Goal: Find specific page/section: Find specific page/section

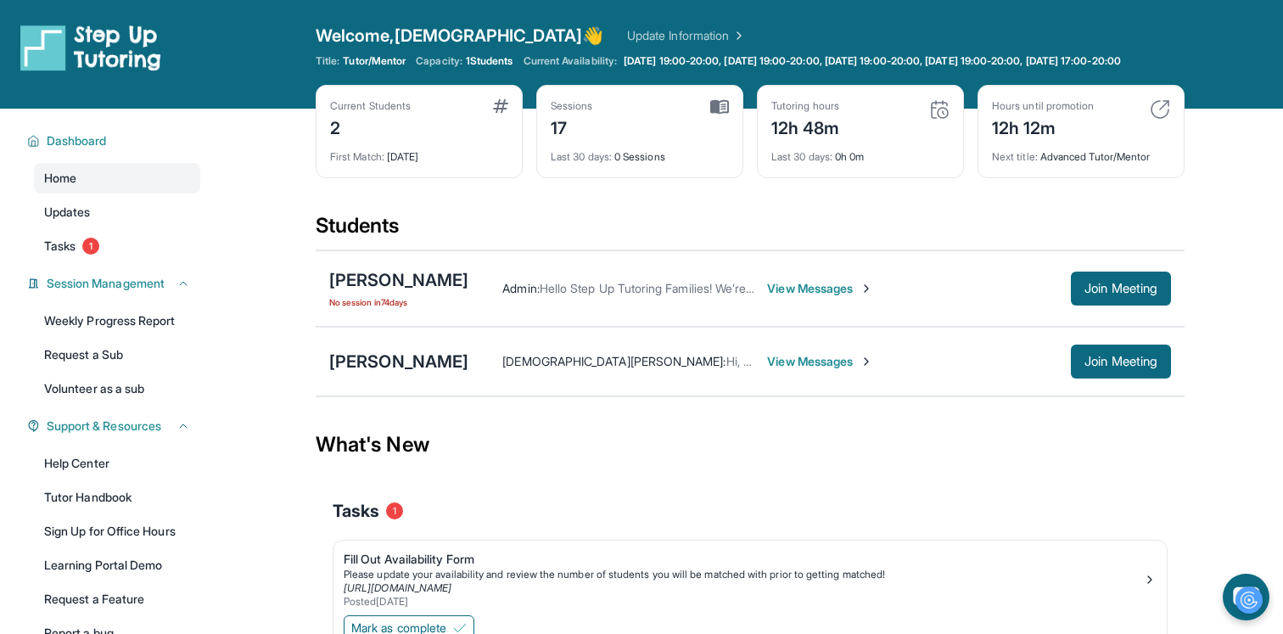
click at [335, 140] on div "2" at bounding box center [370, 126] width 81 height 27
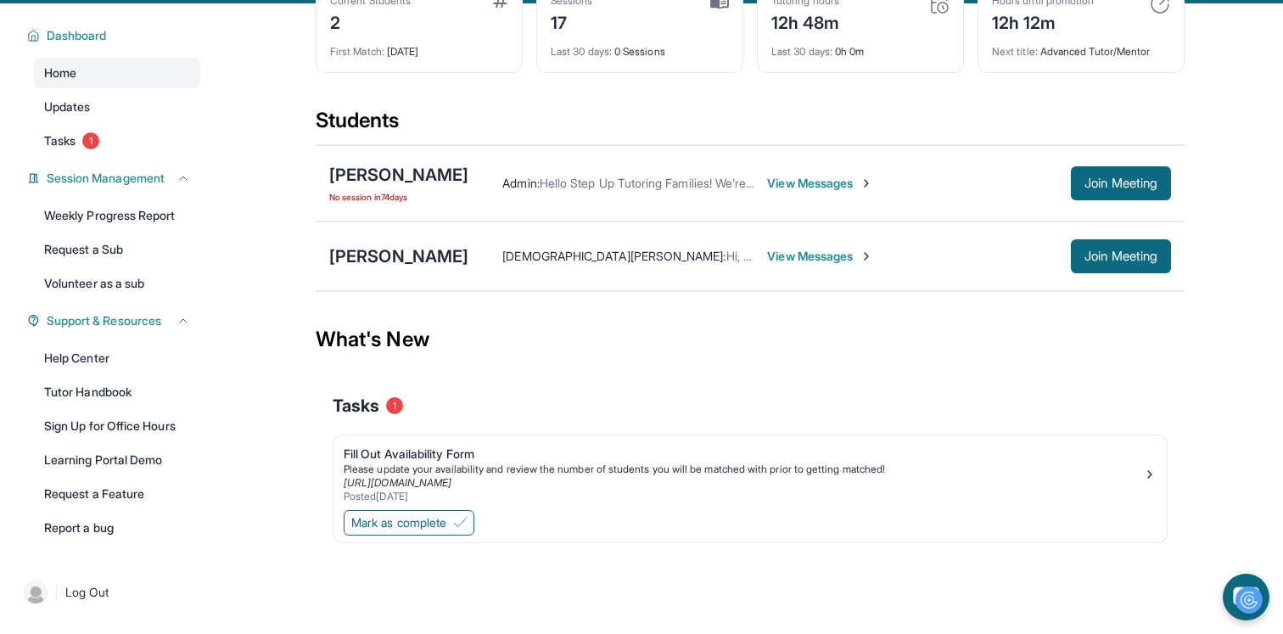
scroll to position [122, 0]
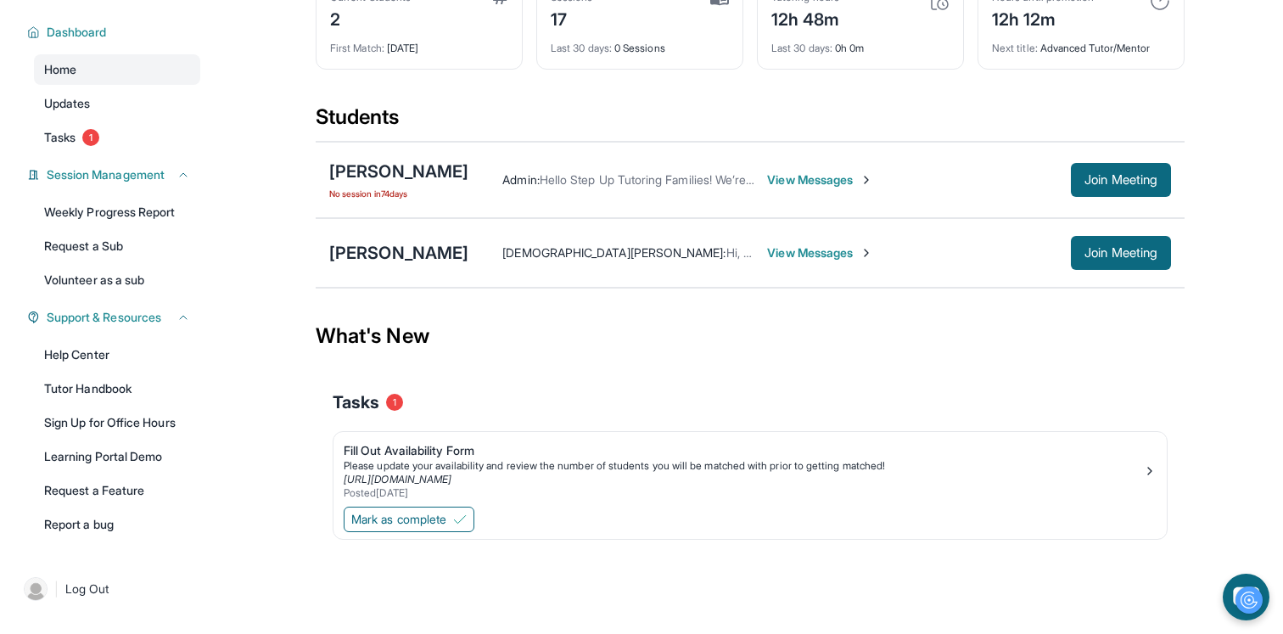
click at [767, 252] on span "View Messages" at bounding box center [820, 252] width 106 height 17
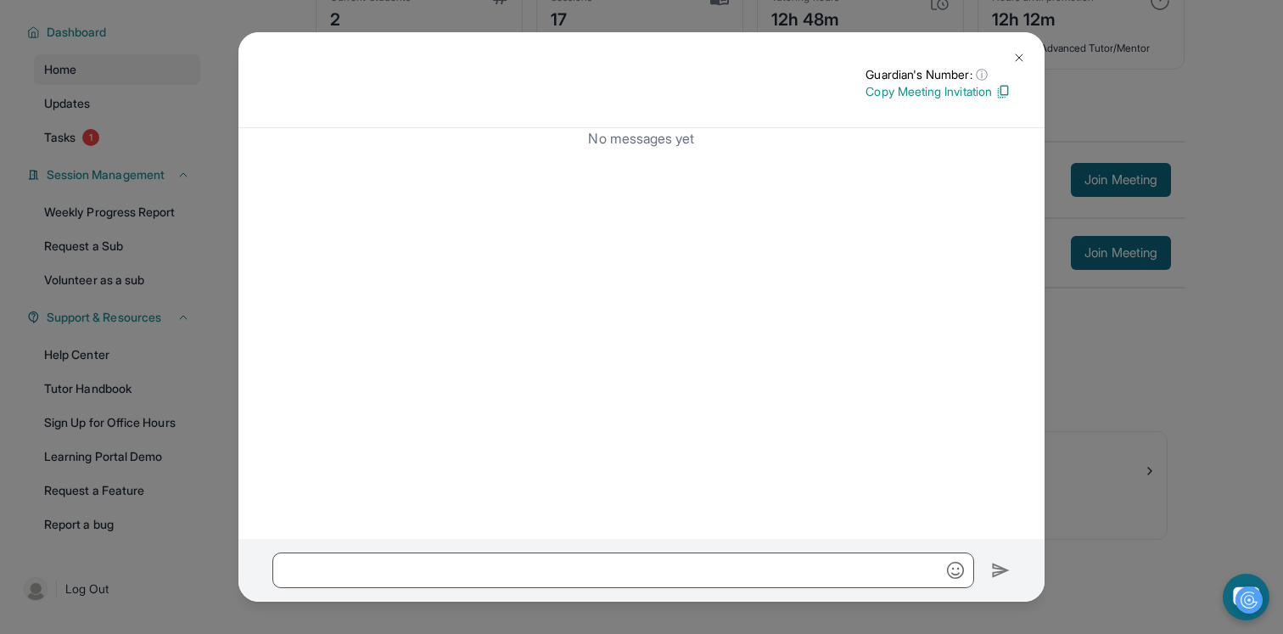
click at [1024, 46] on button at bounding box center [1019, 58] width 34 height 34
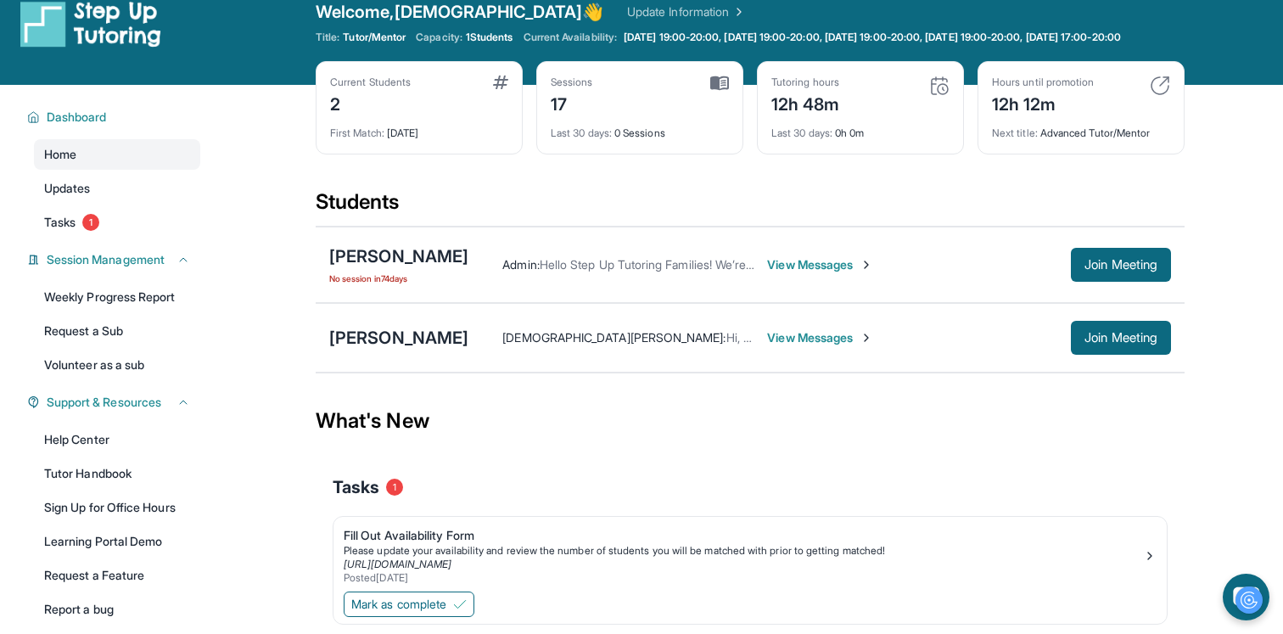
scroll to position [0, 0]
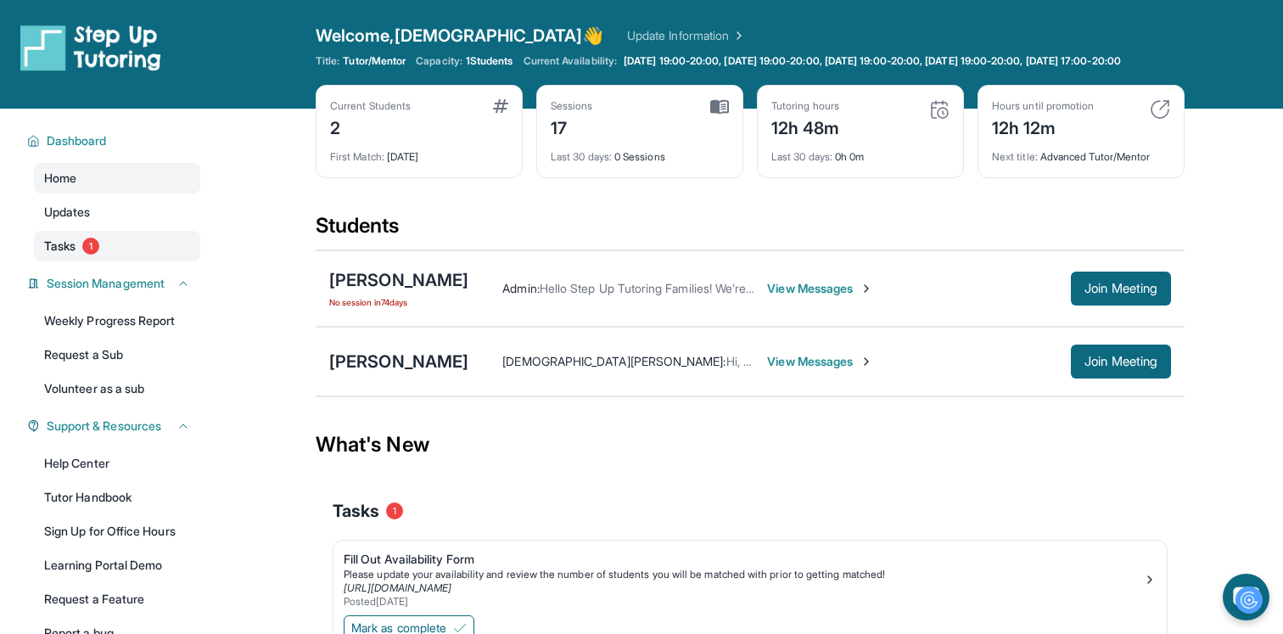
click at [86, 255] on span "1" at bounding box center [90, 246] width 17 height 17
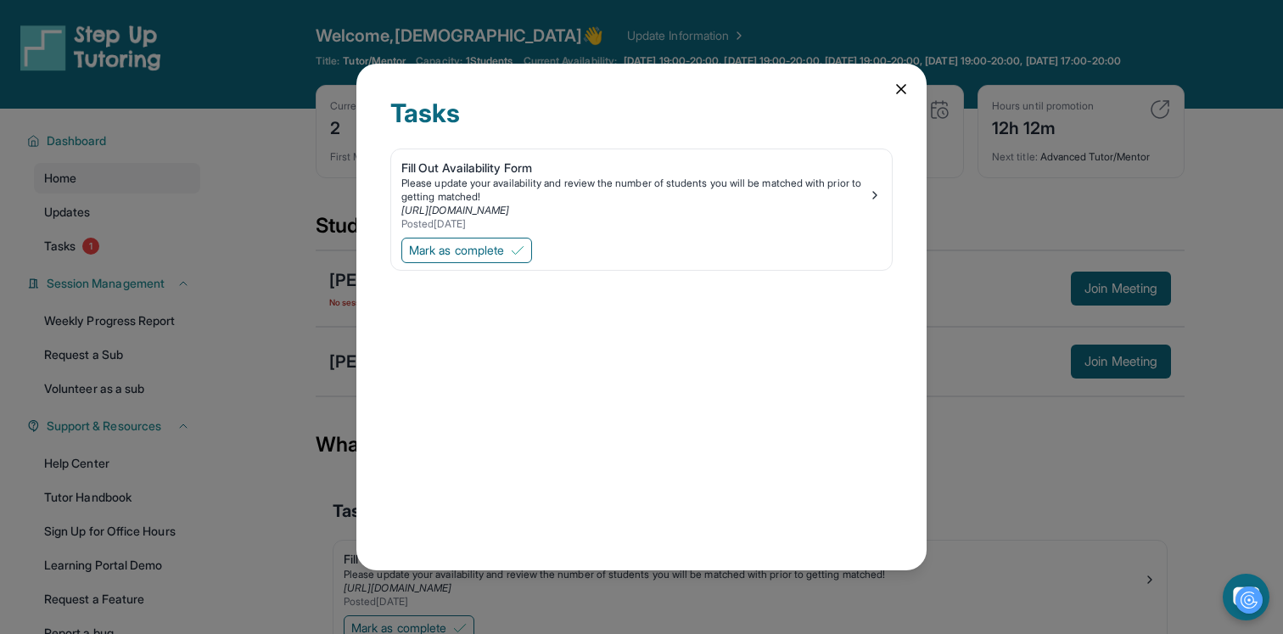
click at [906, 85] on icon at bounding box center [901, 89] width 8 height 8
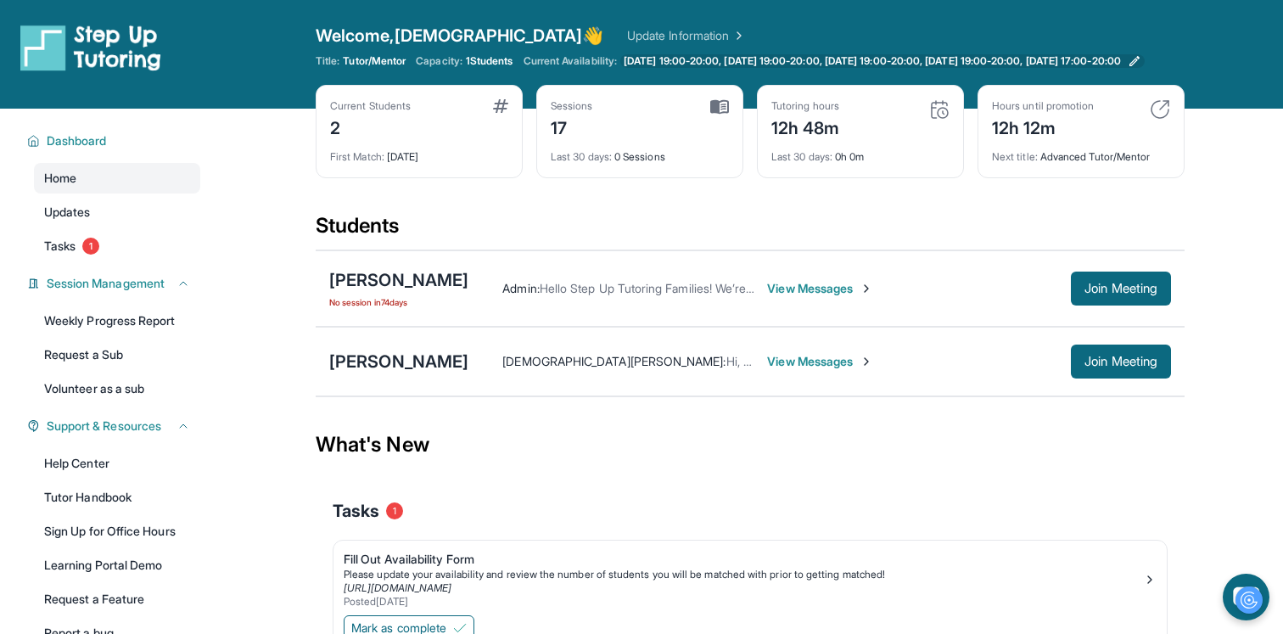
click at [845, 68] on span "[DATE] 19:00-20:00, [DATE] 19:00-20:00, [DATE] 19:00-20:00, [DATE] 19:00-20:00,…" at bounding box center [872, 61] width 497 height 14
